Goal: Check status: Check status

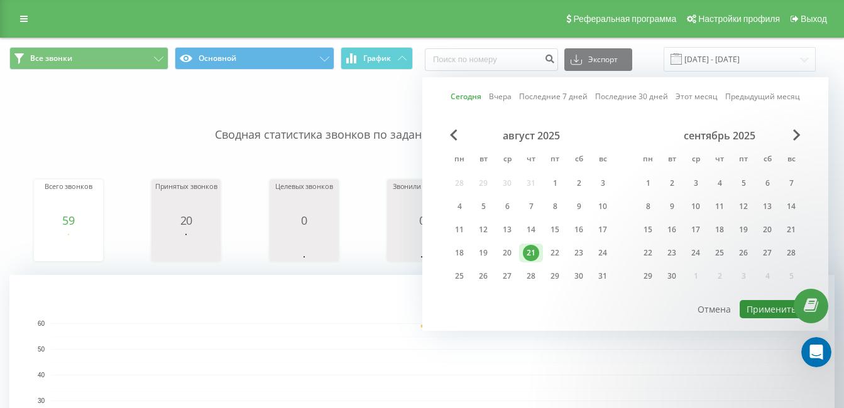
click at [757, 303] on button "Применить" at bounding box center [770, 309] width 63 height 18
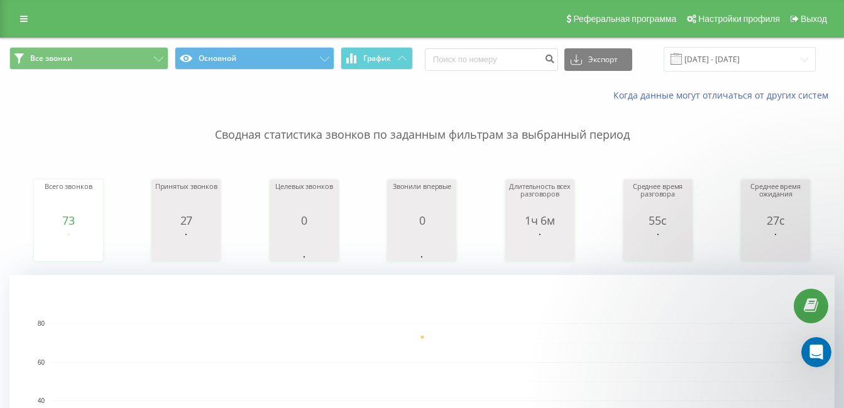
click at [682, 60] on span at bounding box center [675, 58] width 11 height 11
click at [719, 61] on input "[DATE] - [DATE]" at bounding box center [739, 59] width 152 height 24
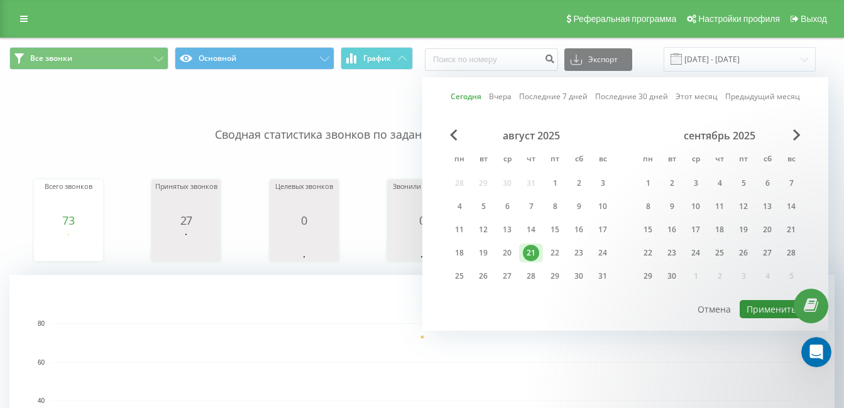
click at [758, 309] on button "Применить" at bounding box center [770, 309] width 63 height 18
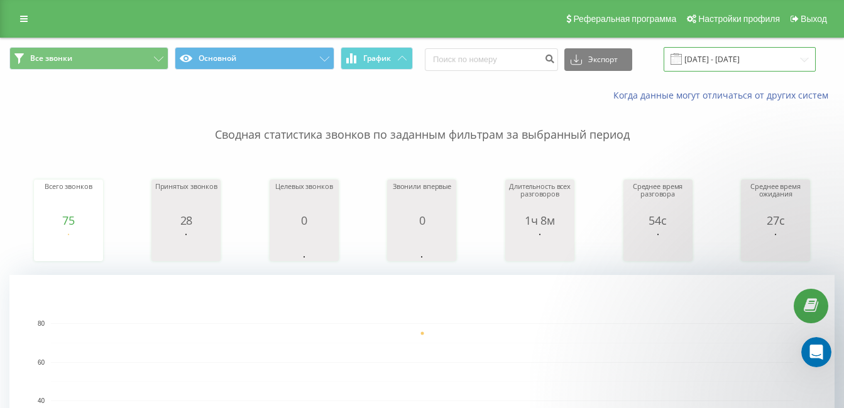
click at [766, 70] on input "[DATE] - [DATE]" at bounding box center [739, 59] width 152 height 24
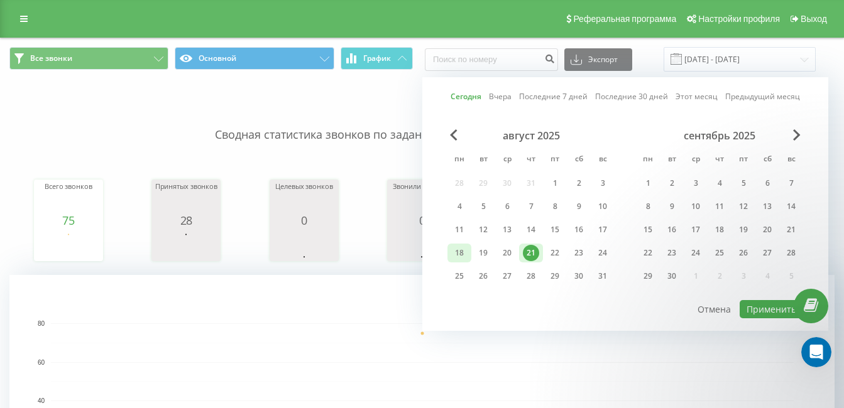
click at [452, 253] on div "18" at bounding box center [459, 253] width 16 height 16
click at [533, 252] on div "21" at bounding box center [531, 253] width 16 height 16
click at [772, 303] on button "Применить" at bounding box center [770, 309] width 63 height 18
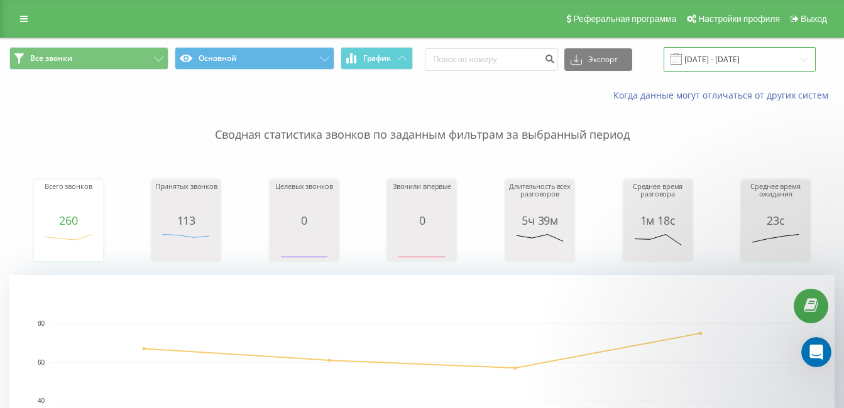
click at [712, 62] on input "[DATE] - [DATE]" at bounding box center [739, 59] width 152 height 24
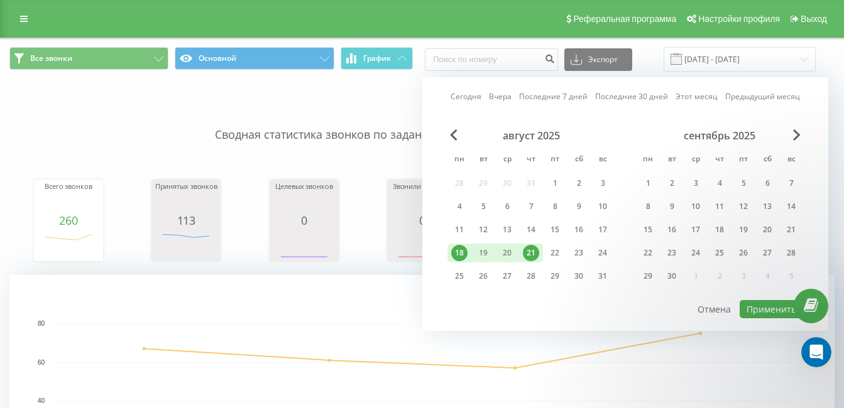
click at [533, 249] on div "21" at bounding box center [531, 253] width 16 height 16
click at [761, 312] on button "Применить" at bounding box center [770, 309] width 63 height 18
type input "[DATE] - [DATE]"
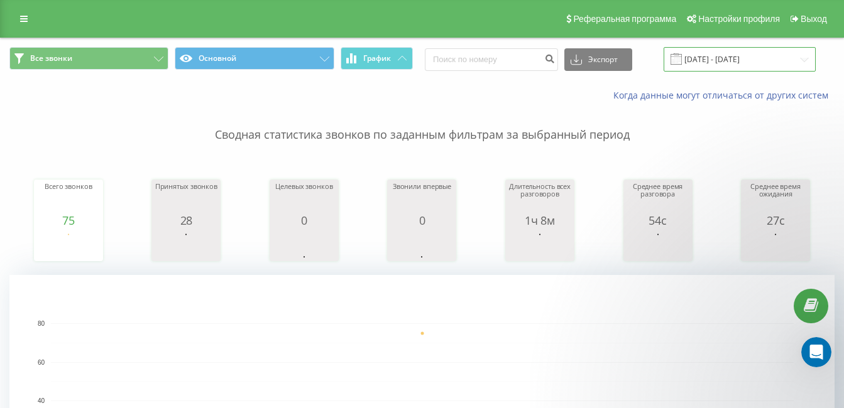
click at [679, 53] on input "[DATE] - [DATE]" at bounding box center [739, 59] width 152 height 24
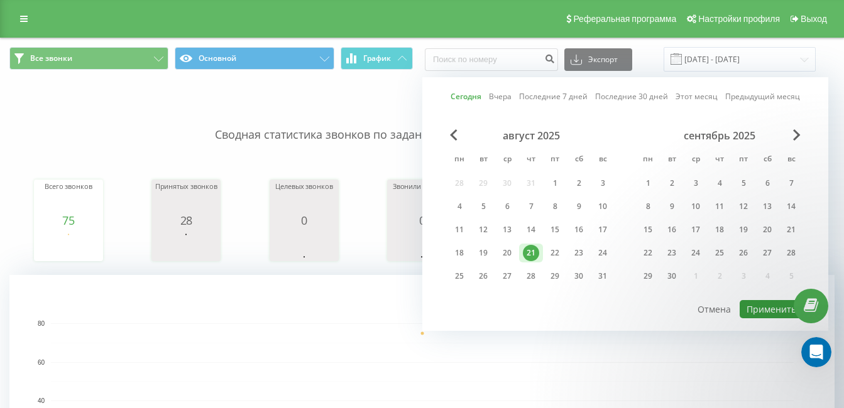
click at [750, 306] on button "Применить" at bounding box center [770, 309] width 63 height 18
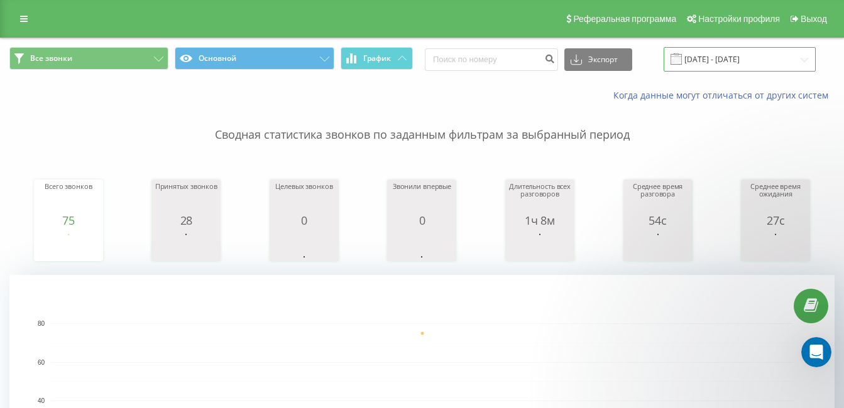
click at [679, 60] on input "[DATE] - [DATE]" at bounding box center [739, 59] width 152 height 24
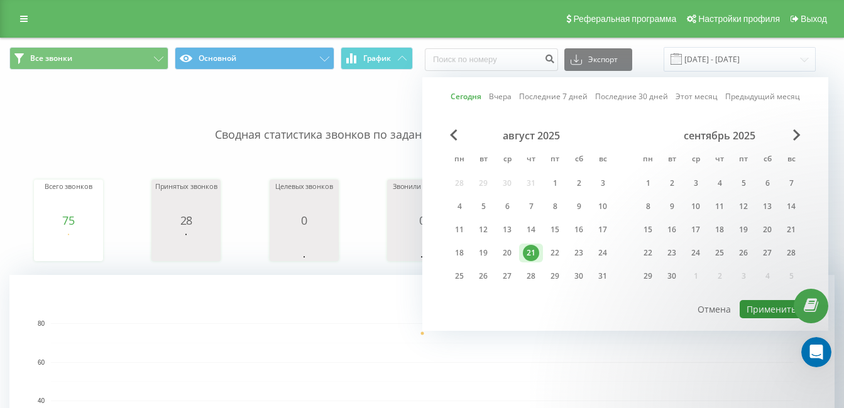
click at [753, 313] on button "Применить" at bounding box center [770, 309] width 63 height 18
